Goal: Task Accomplishment & Management: Manage account settings

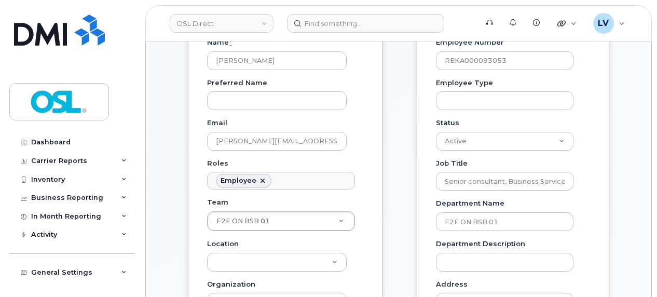
scroll to position [32, 0]
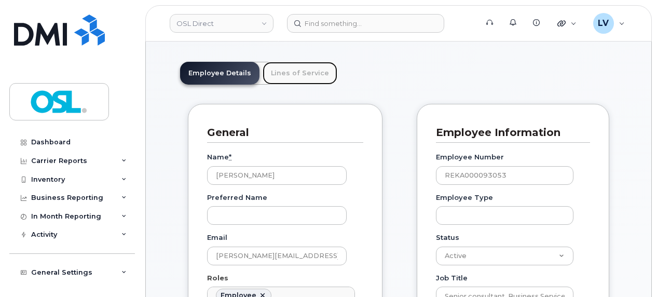
click at [297, 73] on link "Lines of Service" at bounding box center [300, 73] width 75 height 23
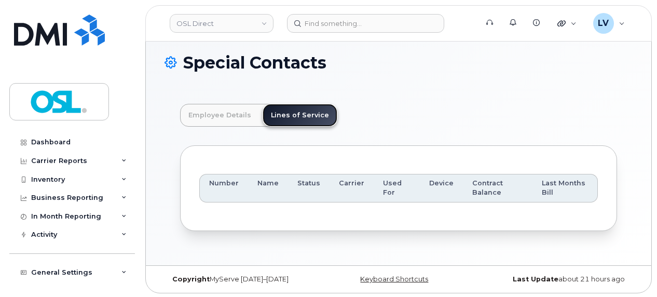
scroll to position [0, 0]
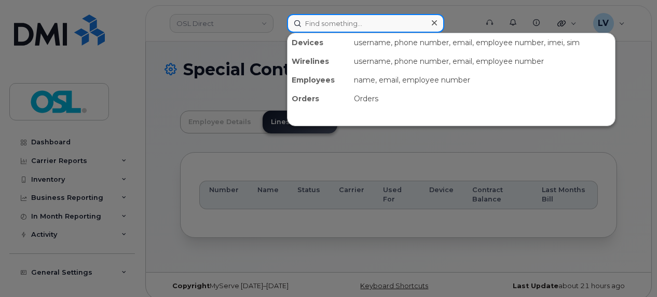
click at [319, 22] on input at bounding box center [365, 23] width 157 height 19
paste input "[PERSON_NAME]"
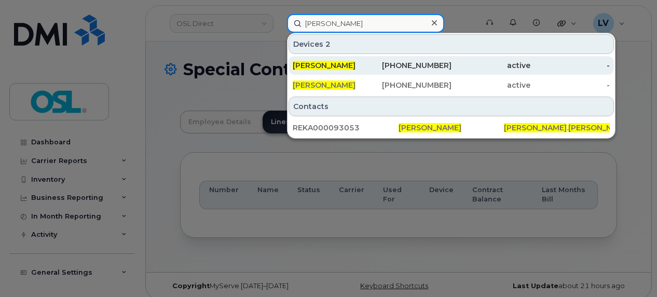
type input "[PERSON_NAME]"
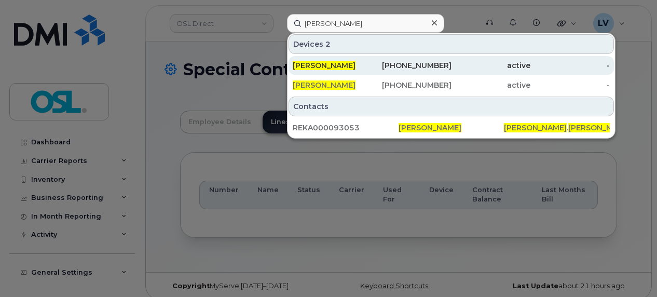
click at [328, 67] on span "[PERSON_NAME]" at bounding box center [324, 65] width 63 height 9
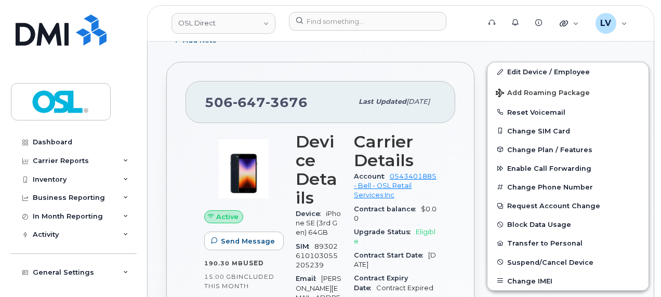
scroll to position [262, 0]
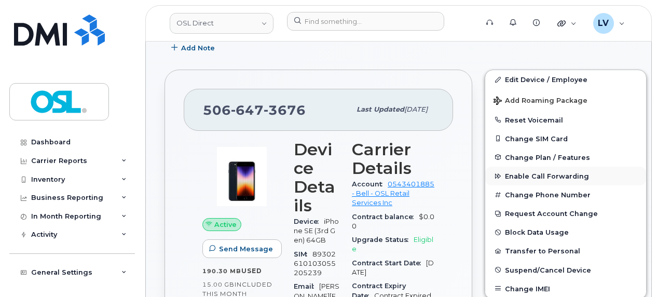
click at [521, 174] on span "Enable Call Forwarding" at bounding box center [547, 176] width 84 height 8
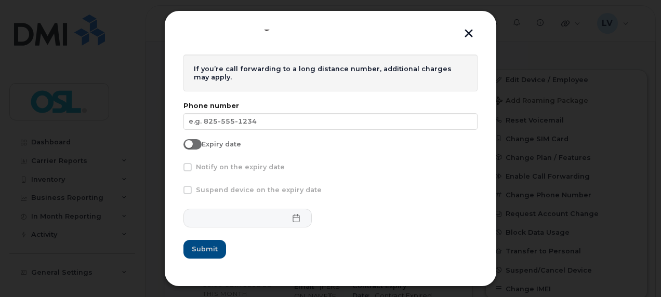
scroll to position [0, 0]
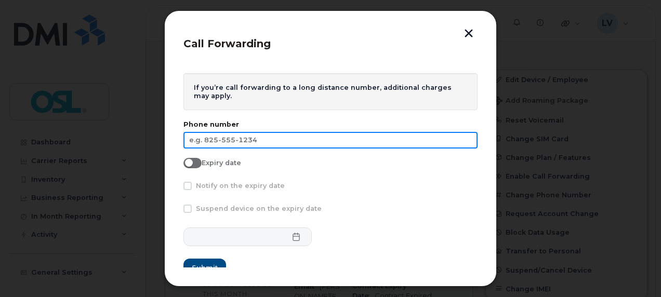
click at [257, 137] on input "text" at bounding box center [330, 140] width 294 height 17
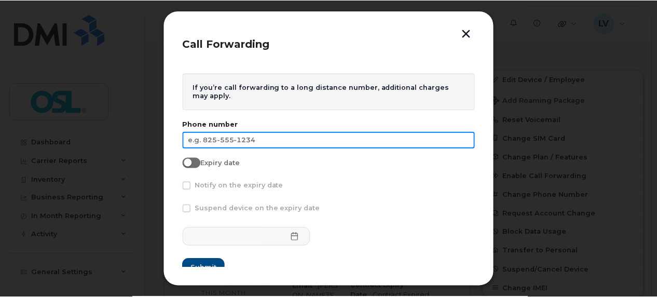
scroll to position [19, 0]
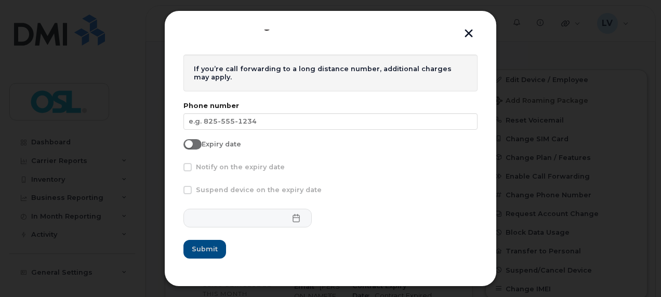
click at [191, 139] on input "Expiry date" at bounding box center [187, 143] width 8 height 8
checkbox input "true"
click at [185, 163] on span at bounding box center [187, 167] width 8 height 8
click at [176, 163] on input "Notify on the expiry date" at bounding box center [173, 165] width 5 height 5
checkbox input "true"
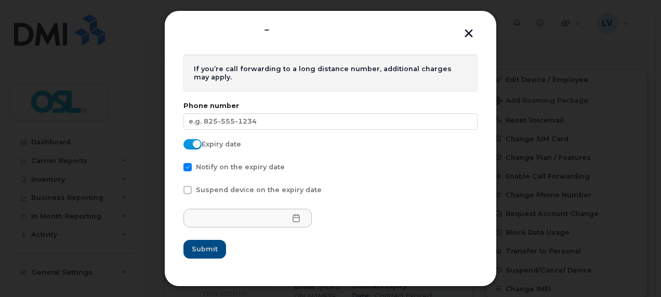
click at [191, 191] on span at bounding box center [187, 190] width 8 height 8
click at [176, 191] on input "Suspend device on the expiry date" at bounding box center [173, 188] width 5 height 5
click at [191, 191] on span at bounding box center [187, 190] width 8 height 8
click at [176, 191] on input "Suspend device on the expiry date" at bounding box center [173, 188] width 5 height 5
checkbox input "false"
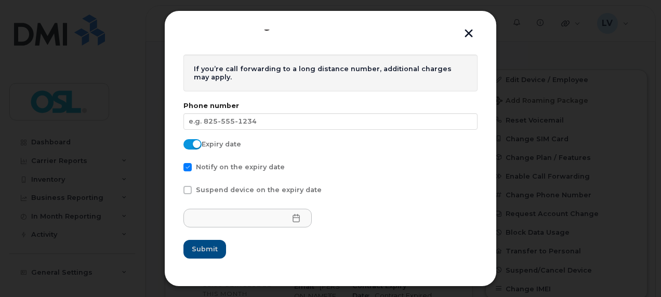
click at [187, 168] on span at bounding box center [187, 167] width 8 height 8
click at [176, 168] on input "Notify on the expiry date" at bounding box center [173, 165] width 5 height 5
checkbox input "false"
click at [197, 144] on span at bounding box center [192, 144] width 18 height 10
click at [192, 144] on input "Expiry date" at bounding box center [187, 143] width 8 height 8
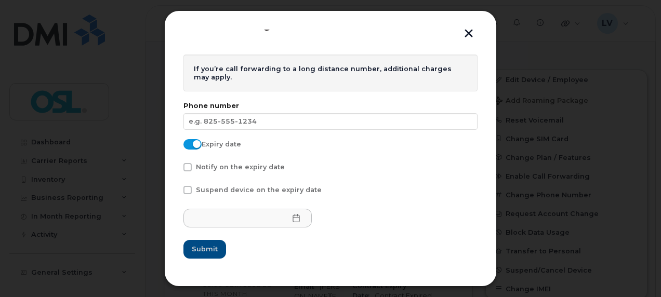
checkbox input "false"
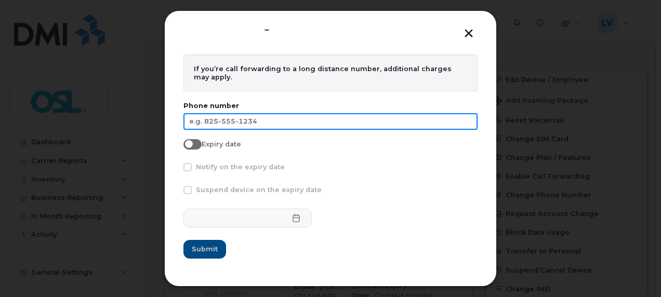
drag, startPoint x: 264, startPoint y: 116, endPoint x: 158, endPoint y: 126, distance: 106.4
click at [158, 126] on div "Call Forwarding If you’re call forwarding to a long distance number, additional…" at bounding box center [330, 148] width 661 height 297
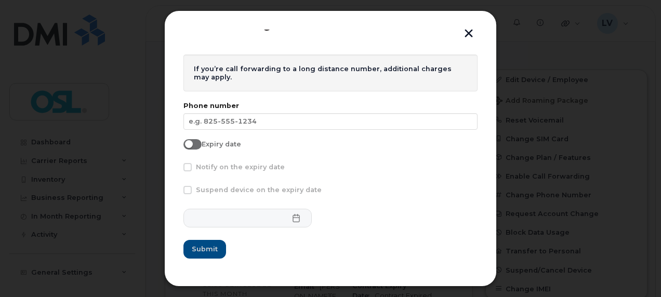
click at [474, 30] on button "button" at bounding box center [469, 34] width 16 height 11
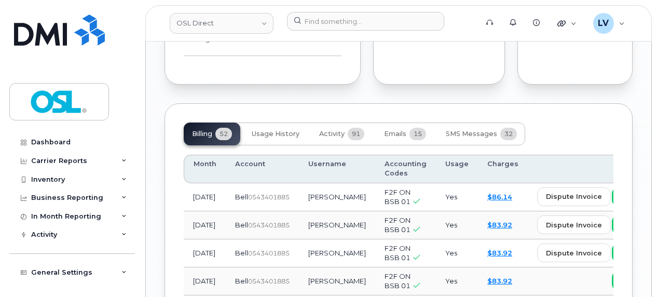
scroll to position [1362, 0]
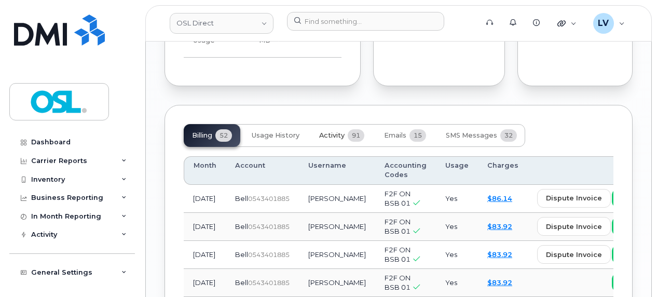
click at [342, 124] on button "Activity 91" at bounding box center [342, 135] width 62 height 23
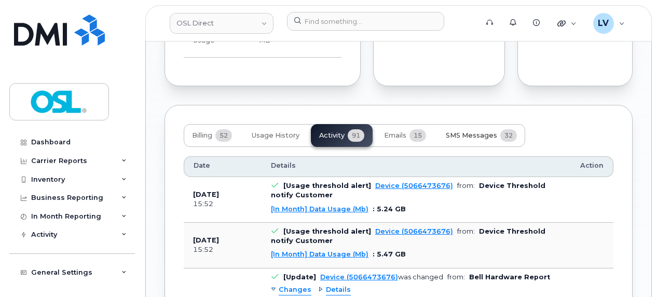
click at [486, 131] on span "SMS Messages" at bounding box center [471, 135] width 51 height 8
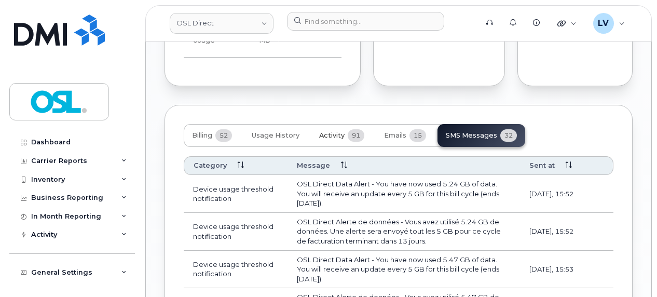
click at [365, 129] on span "91" at bounding box center [356, 135] width 17 height 12
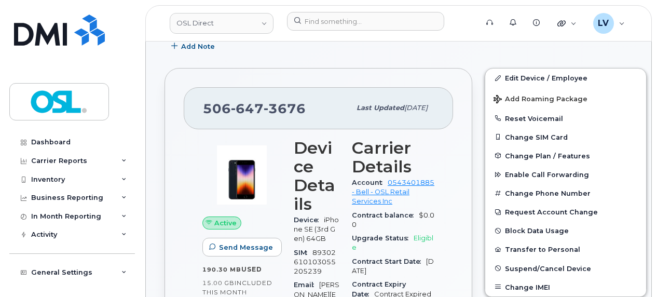
scroll to position [262, 0]
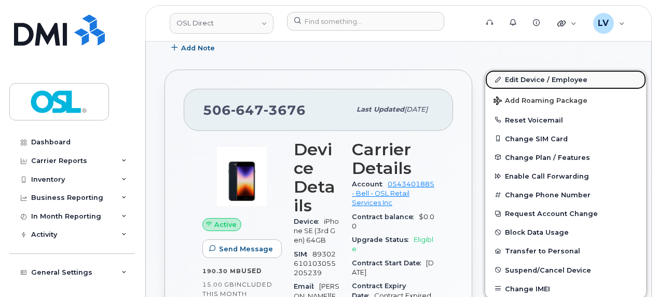
click at [516, 82] on link "Edit Device / Employee" at bounding box center [566, 79] width 161 height 19
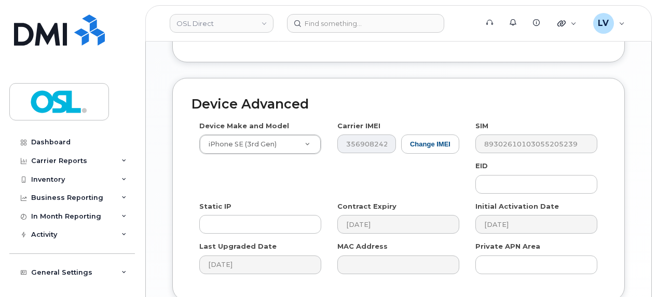
scroll to position [692, 0]
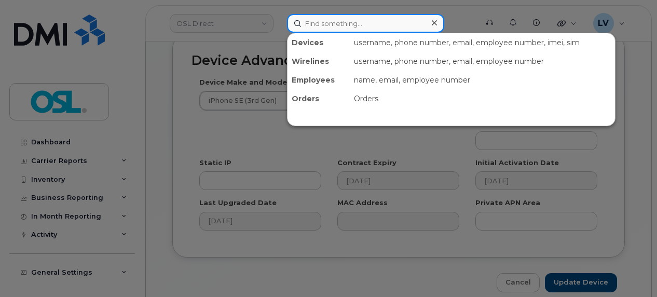
click at [370, 26] on input at bounding box center [365, 23] width 157 height 19
paste input "[PERSON_NAME]"
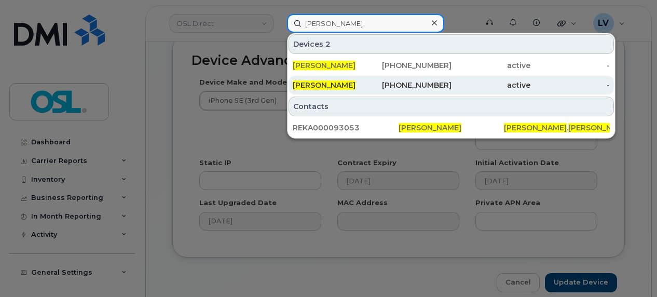
type input "[PERSON_NAME]"
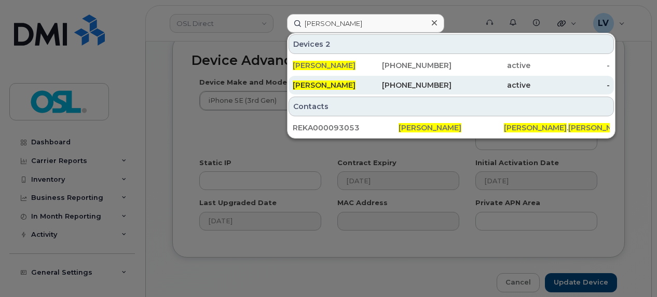
click at [395, 84] on div "[PHONE_NUMBER]" at bounding box center [411, 85] width 79 height 10
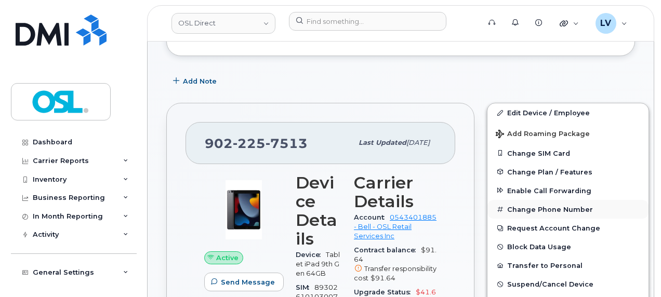
scroll to position [230, 0]
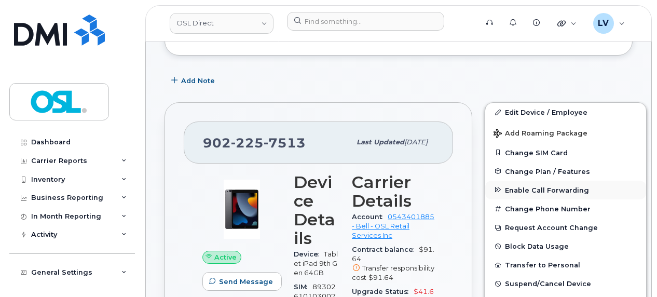
click at [517, 191] on span "Enable Call Forwarding" at bounding box center [547, 190] width 84 height 8
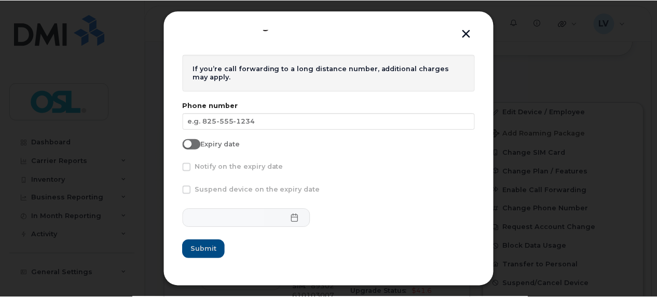
scroll to position [0, 0]
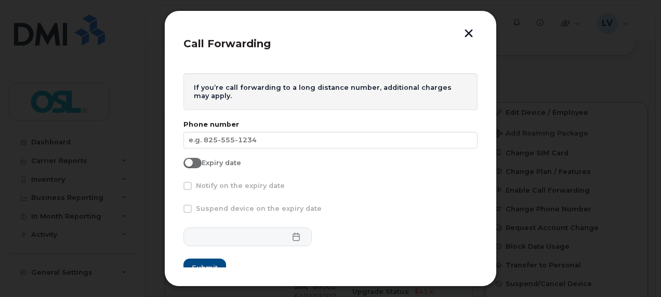
click at [473, 30] on button "button" at bounding box center [469, 34] width 16 height 11
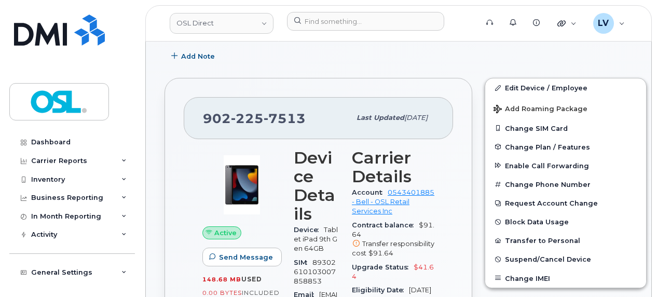
scroll to position [141, 0]
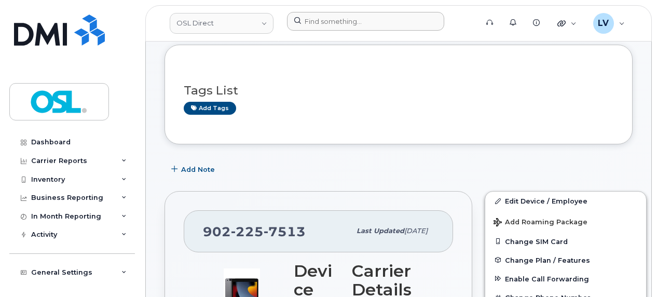
drag, startPoint x: 345, startPoint y: 31, endPoint x: 345, endPoint y: 24, distance: 6.8
click at [345, 24] on div at bounding box center [379, 23] width 200 height 23
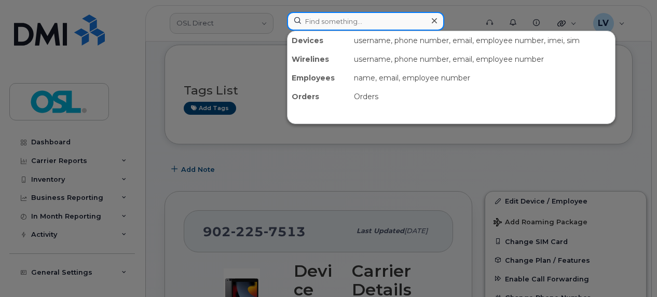
click at [345, 24] on input at bounding box center [365, 21] width 157 height 19
paste input "[PERSON_NAME]"
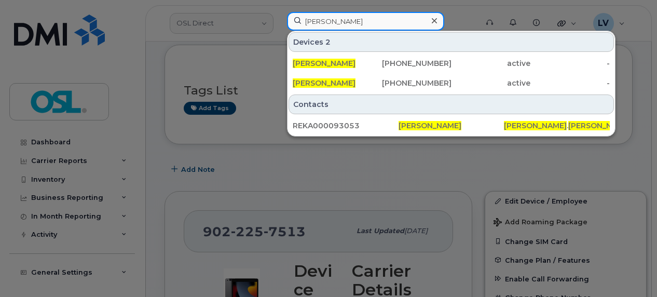
type input "[PERSON_NAME]"
